Goal: Task Accomplishment & Management: Manage account settings

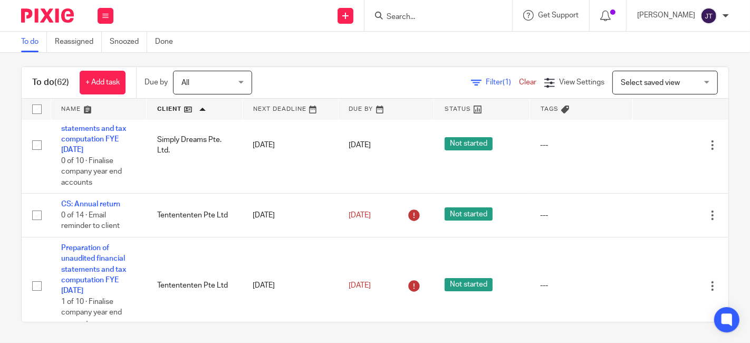
scroll to position [3046, 0]
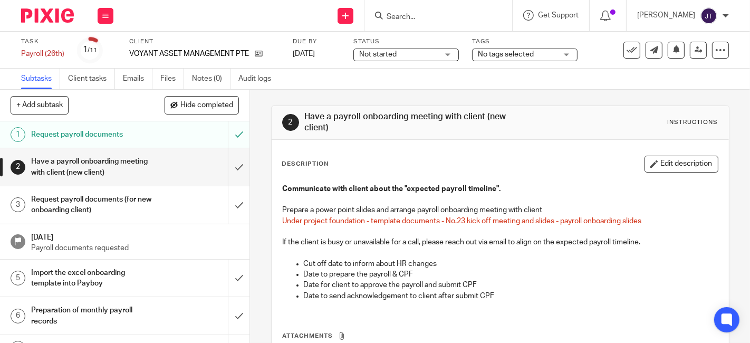
scroll to position [117, 0]
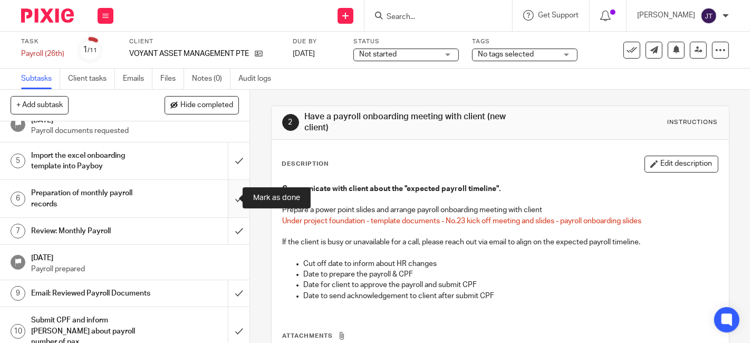
click at [227, 195] on input "submit" at bounding box center [124, 198] width 249 height 37
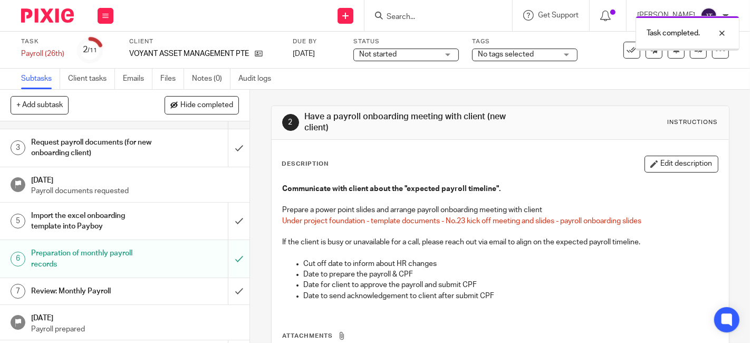
scroll to position [117, 0]
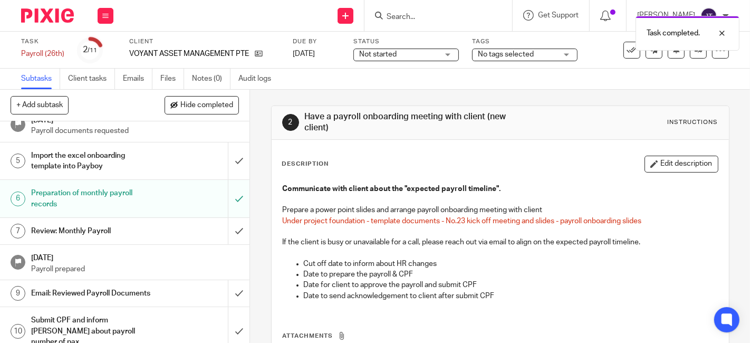
click at [127, 192] on h1 "Preparation of monthly payroll records" at bounding box center [93, 198] width 124 height 27
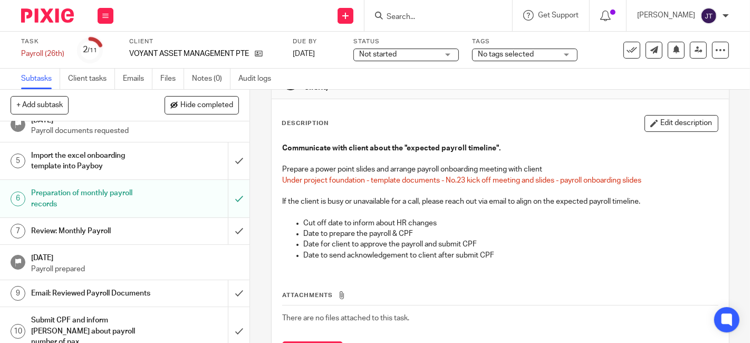
scroll to position [59, 0]
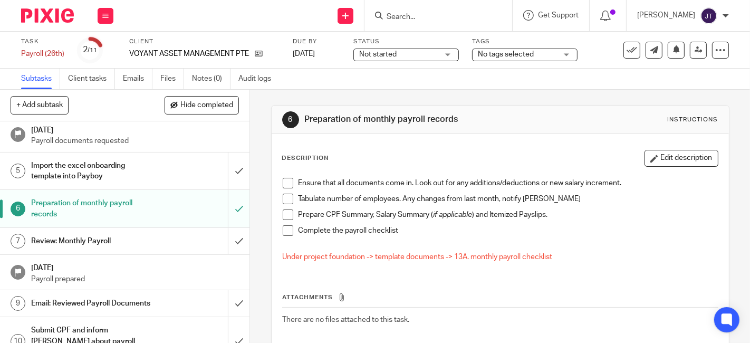
scroll to position [49, 0]
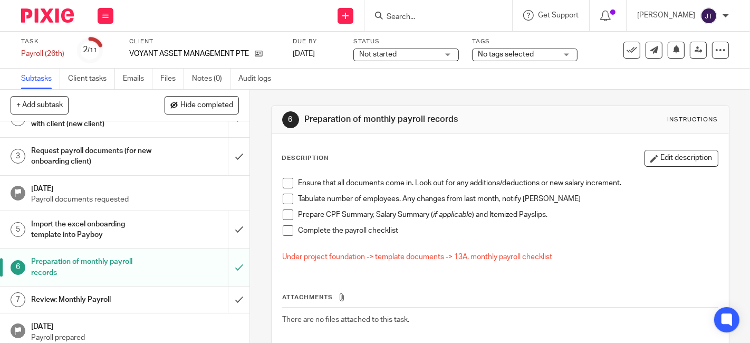
click at [542, 55] on span "No tags selected" at bounding box center [517, 54] width 79 height 11
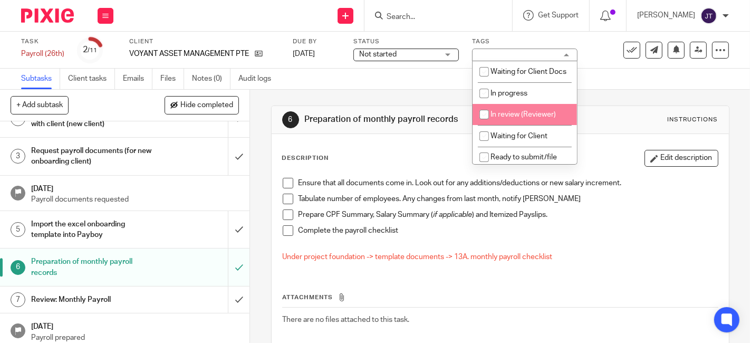
click at [487, 123] on input "checkbox" at bounding box center [484, 114] width 20 height 20
checkbox input "true"
click at [444, 226] on p "Complete the payroll checklist" at bounding box center [507, 230] width 419 height 11
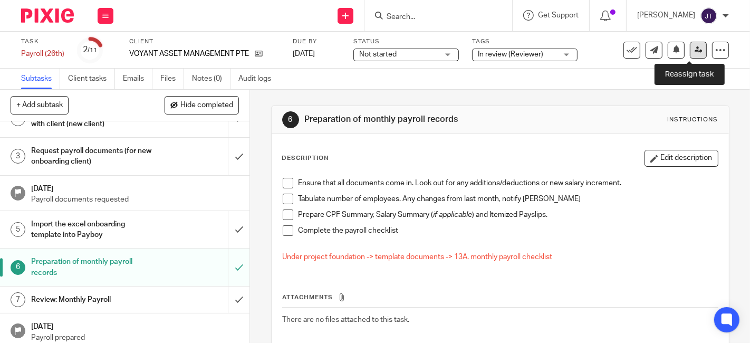
click at [694, 52] on icon at bounding box center [698, 50] width 8 height 8
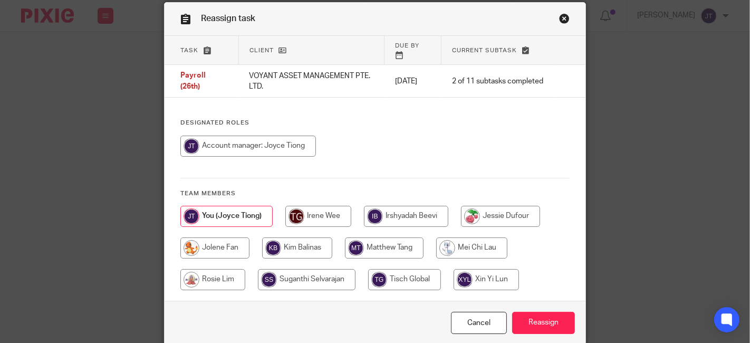
scroll to position [59, 0]
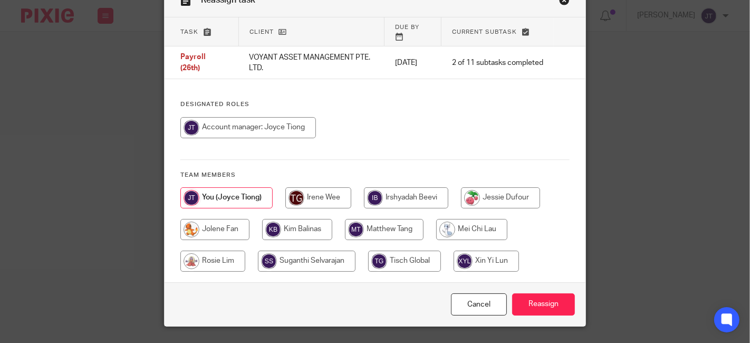
click at [387, 219] on input "radio" at bounding box center [384, 229] width 79 height 21
radio input "true"
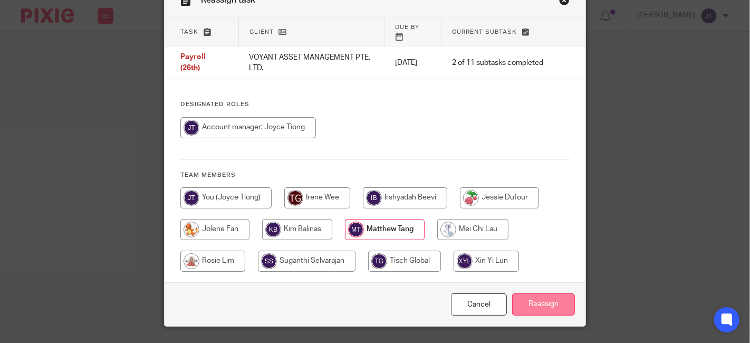
click at [532, 293] on input "Reassign" at bounding box center [543, 304] width 63 height 23
